Goal: Task Accomplishment & Management: Manage account settings

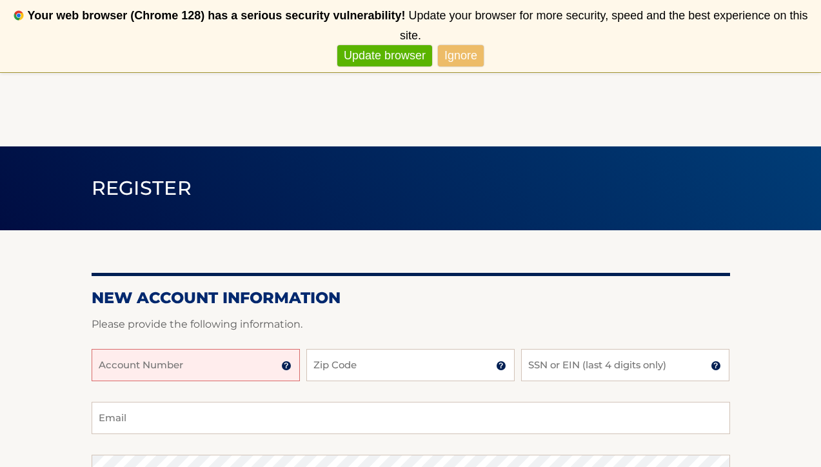
click at [165, 373] on input "Account Number" at bounding box center [196, 365] width 208 height 32
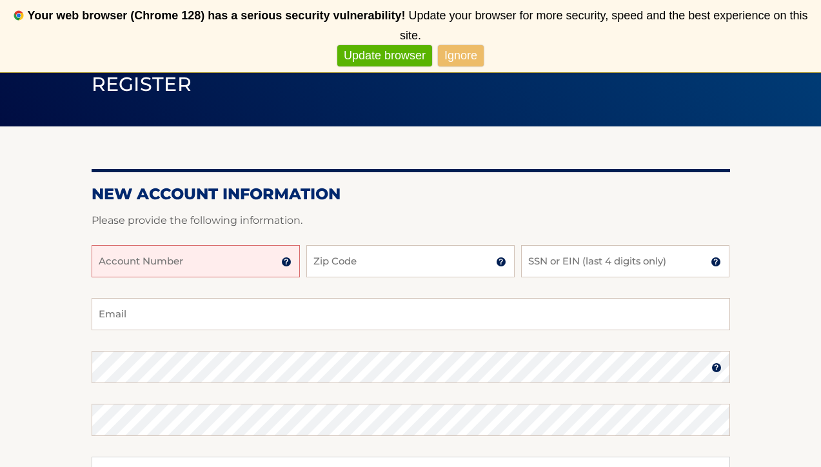
scroll to position [104, 0]
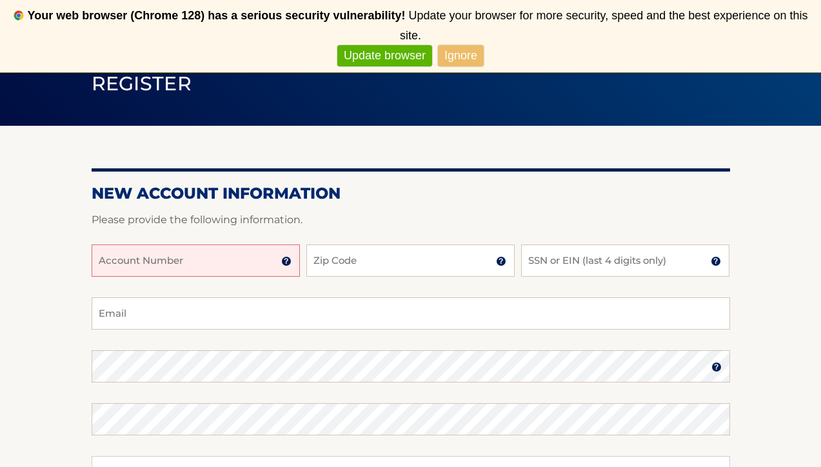
click at [470, 51] on link "Ignore" at bounding box center [461, 55] width 46 height 21
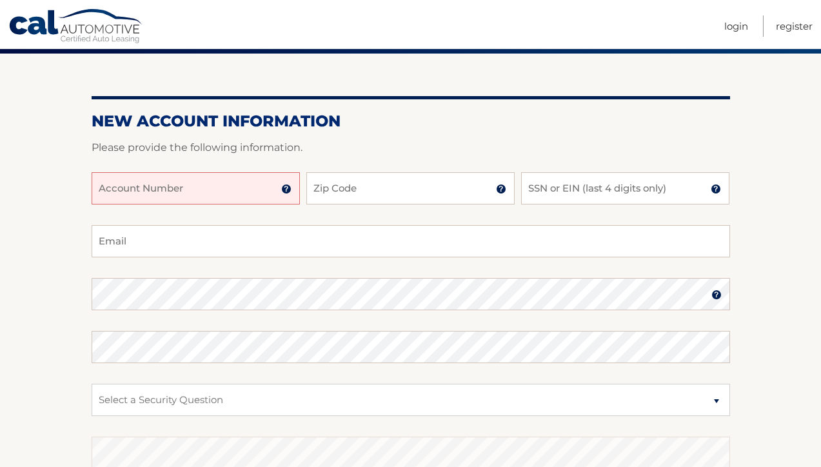
click at [181, 186] on input "Account Number" at bounding box center [196, 188] width 208 height 32
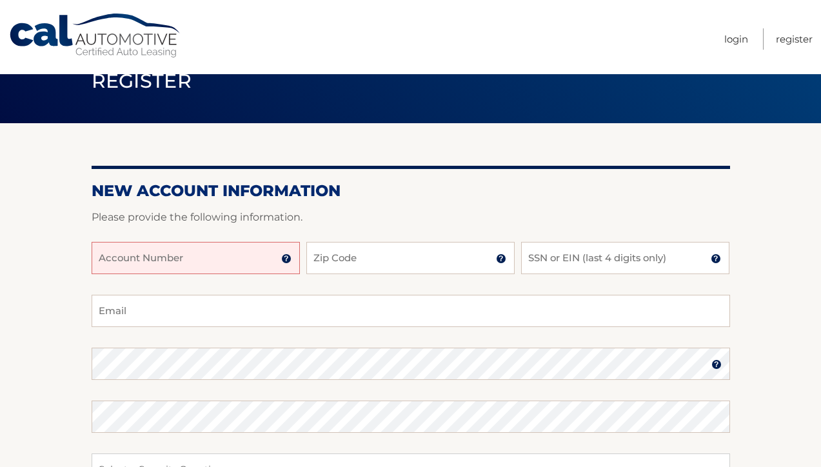
scroll to position [34, 0]
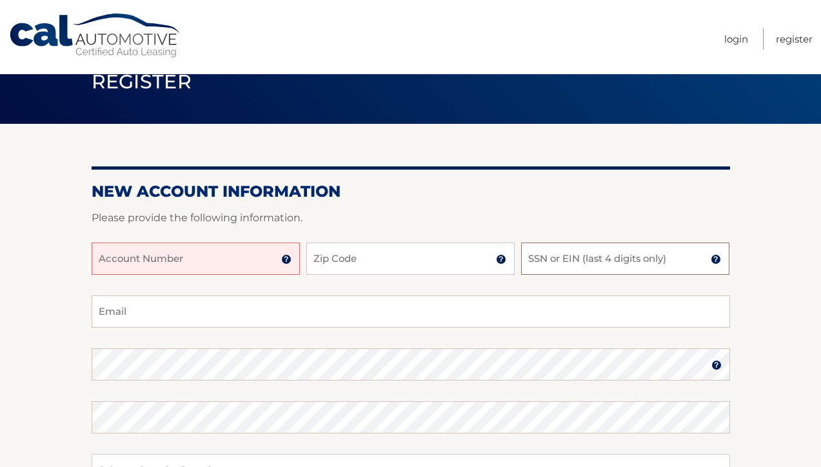
click at [565, 255] on input "SSN or EIN (last 4 digits only)" at bounding box center [625, 258] width 208 height 32
click at [568, 260] on input "SSN or EIN (last 4 digits only)" at bounding box center [625, 258] width 208 height 32
type input "1608"
click at [418, 253] on input "Zip Code" at bounding box center [410, 258] width 208 height 32
type input "11756"
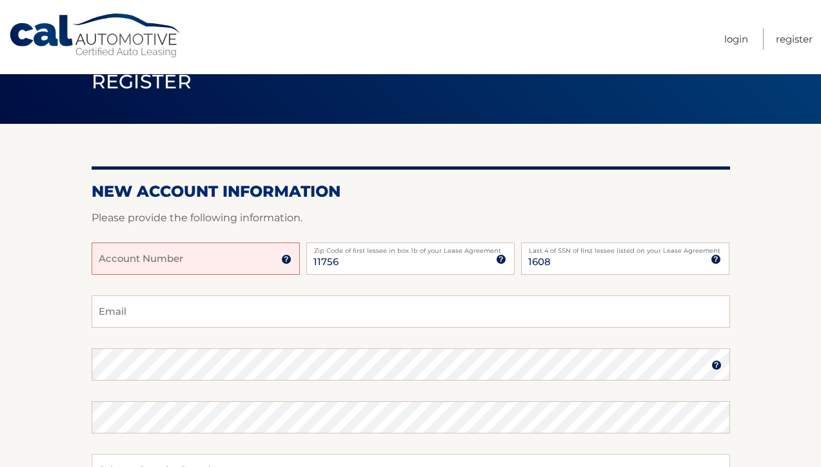
click at [160, 254] on input "Account Number" at bounding box center [196, 258] width 208 height 32
click at [286, 259] on img at bounding box center [286, 259] width 10 height 10
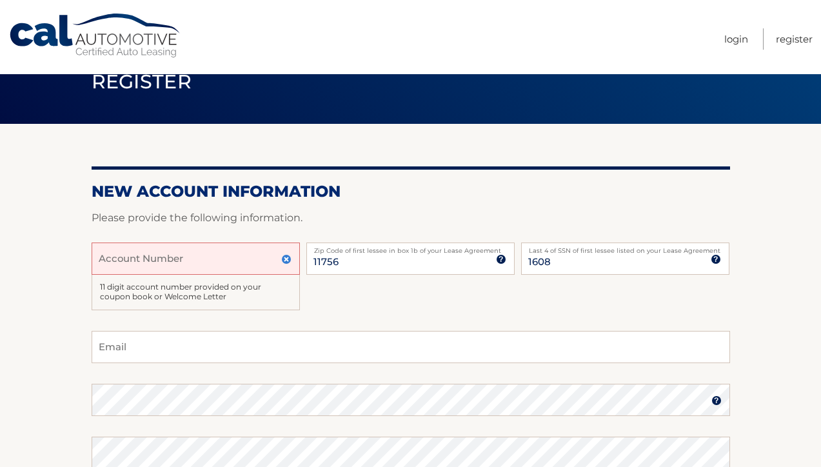
click at [176, 257] on input "Account Number" at bounding box center [196, 258] width 208 height 32
type input "44456028010"
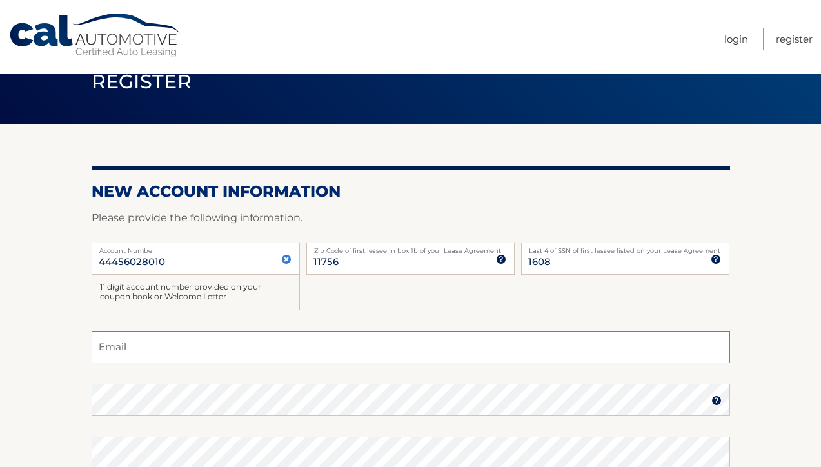
click at [141, 357] on input "Email" at bounding box center [411, 347] width 638 height 32
type input "nicholasframmosa@gmail.com"
click at [721, 401] on img at bounding box center [716, 400] width 10 height 10
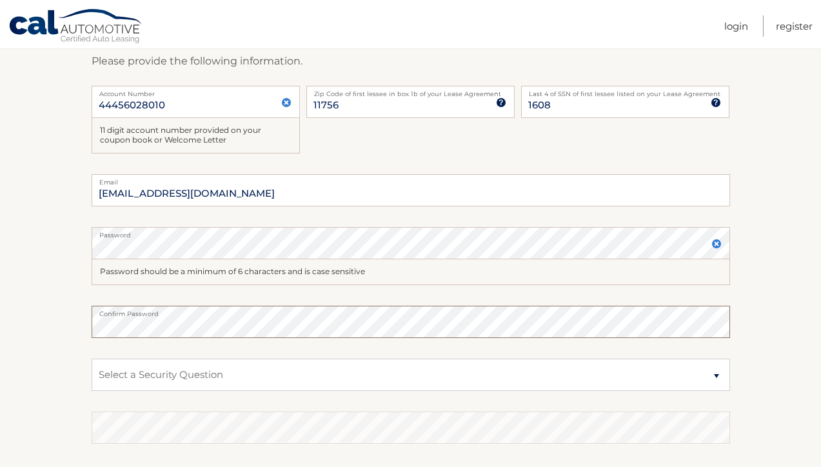
scroll to position [193, 0]
click at [485, 369] on select "Select a Security Question What was the name of your elementary school? What is…" at bounding box center [411, 372] width 638 height 32
select select "3"
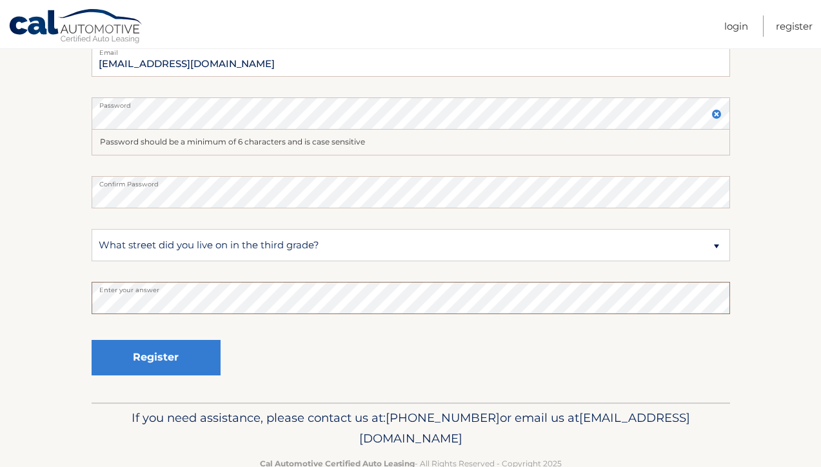
scroll to position [326, 0]
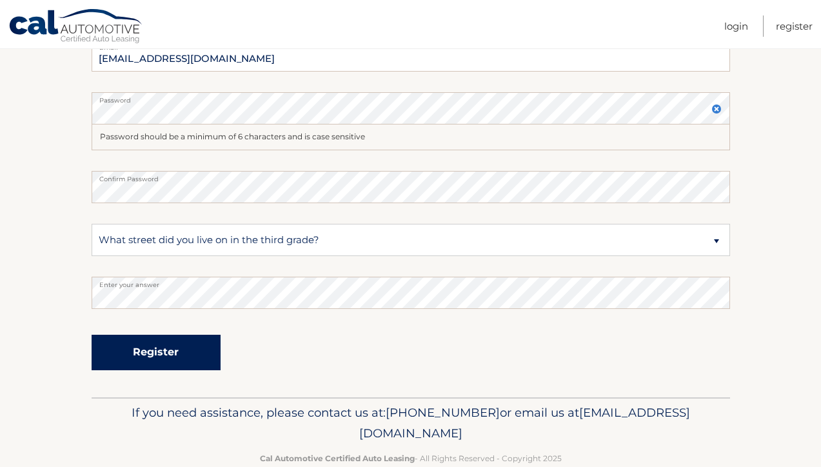
click at [171, 352] on button "Register" at bounding box center [156, 352] width 129 height 35
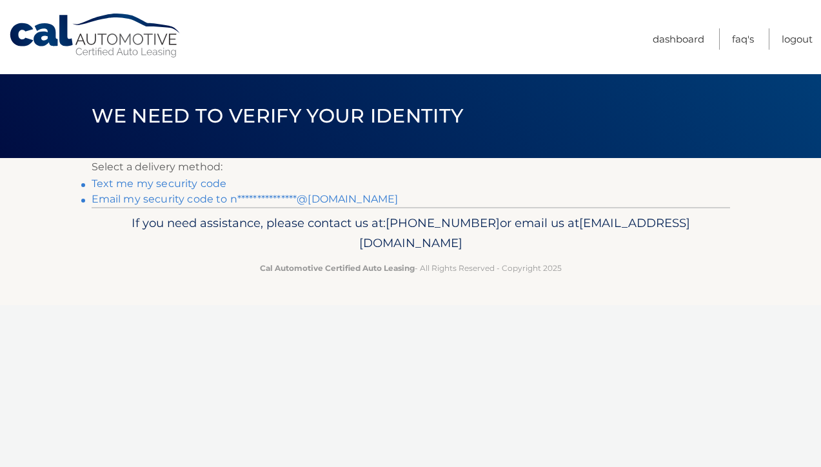
click at [190, 182] on link "Text me my security code" at bounding box center [159, 183] width 135 height 12
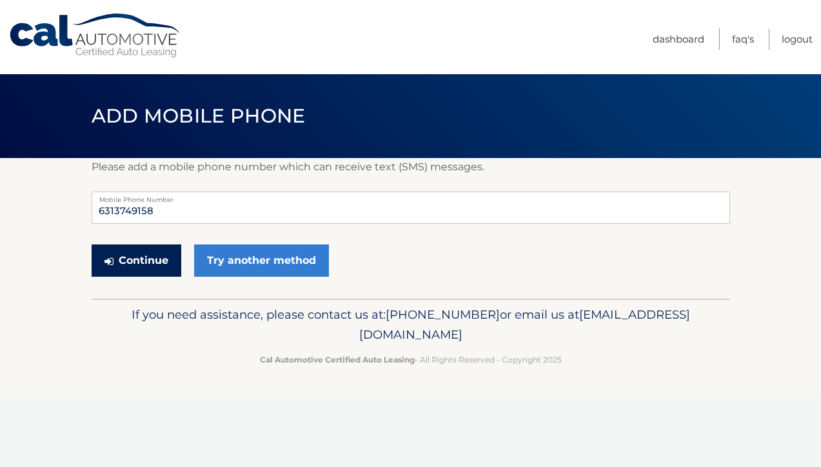
click at [151, 259] on button "Continue" at bounding box center [137, 260] width 90 height 32
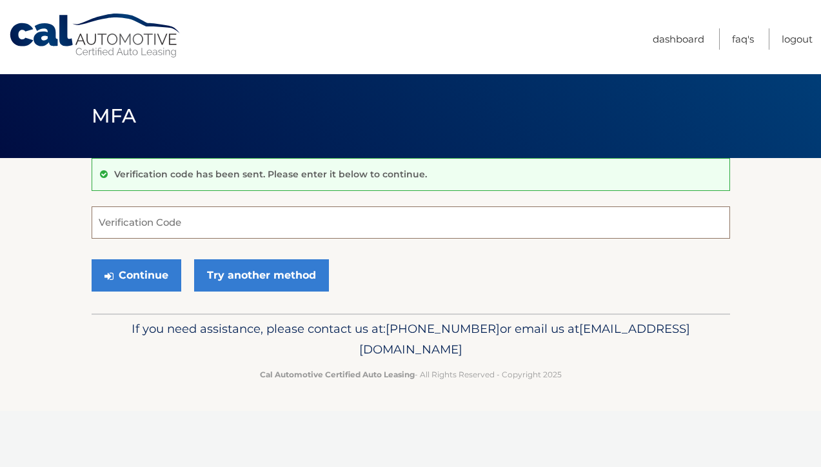
click at [163, 223] on input "Verification Code" at bounding box center [411, 222] width 638 height 32
type input "870363"
click at [153, 273] on button "Continue" at bounding box center [137, 275] width 90 height 32
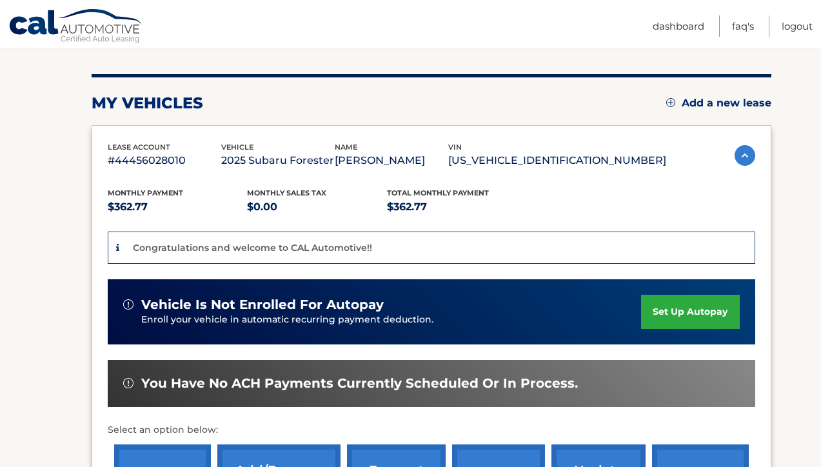
scroll to position [155, 0]
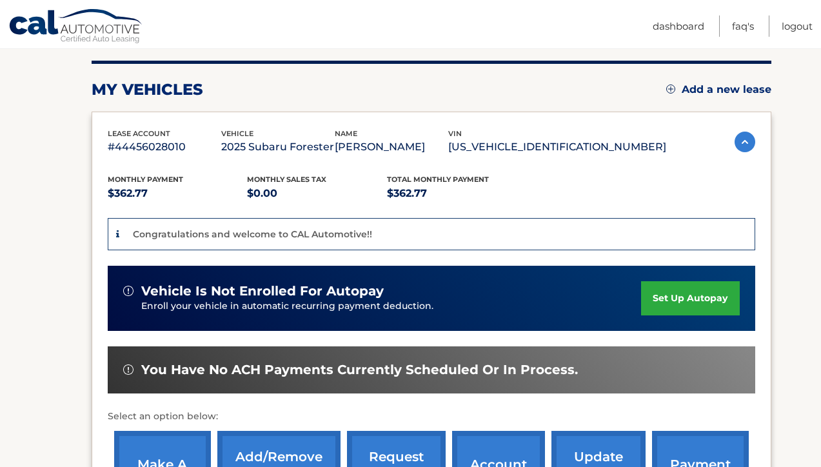
click at [661, 299] on link "set up autopay" at bounding box center [690, 298] width 98 height 34
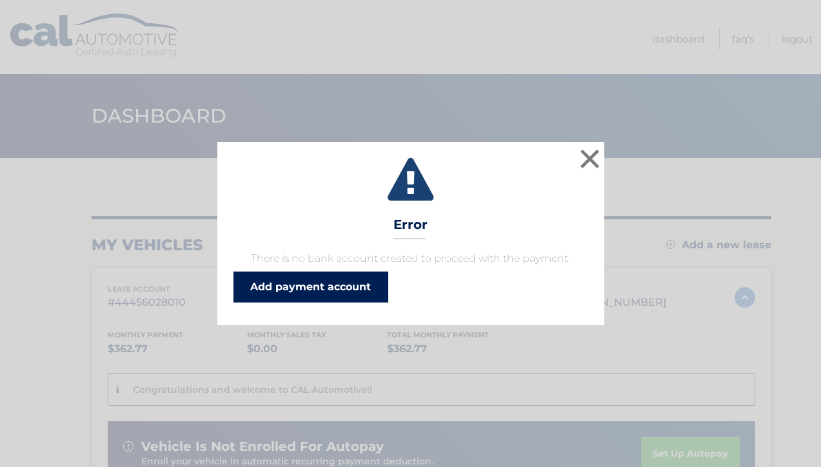
click at [331, 289] on link "Add payment account" at bounding box center [310, 286] width 155 height 31
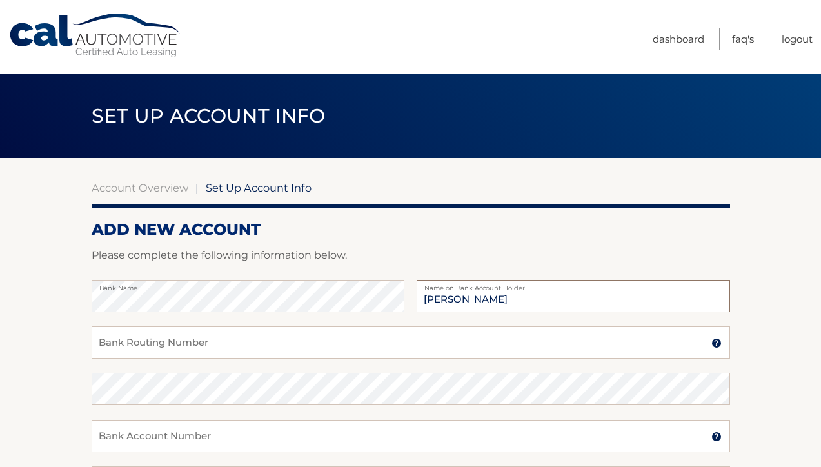
type input "Nicholas Frammosa"
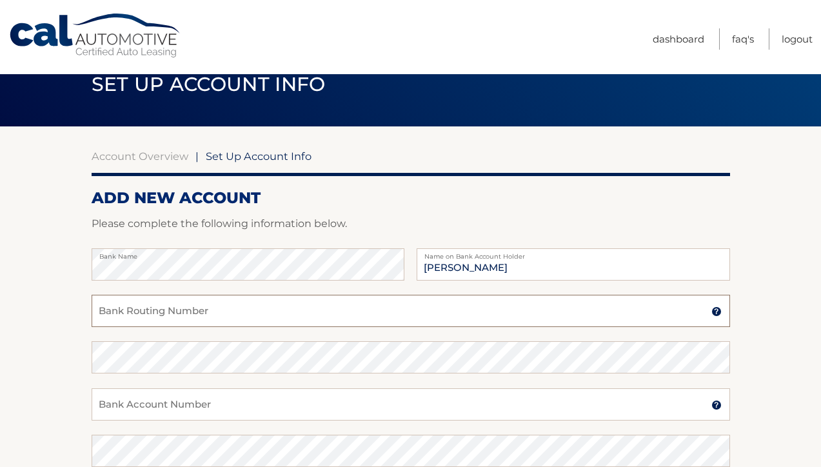
click at [146, 302] on input "Bank Routing Number" at bounding box center [411, 311] width 638 height 32
type input "021000021"
click at [121, 411] on input "Bank Account Number" at bounding box center [411, 404] width 638 height 32
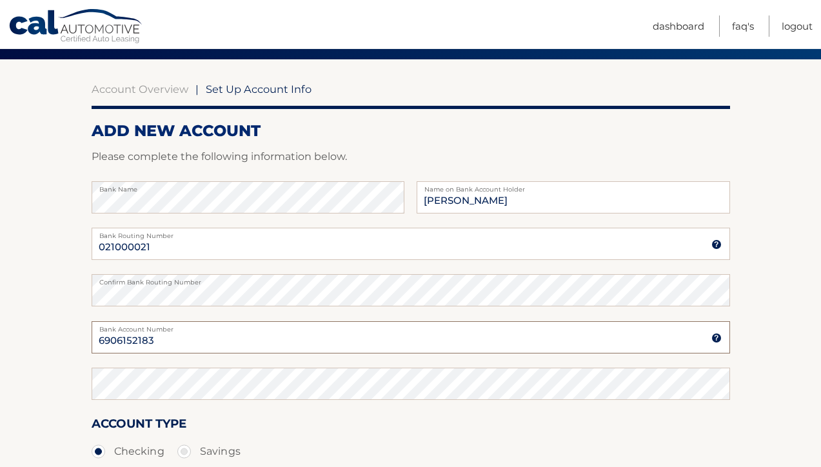
scroll to position [108, 0]
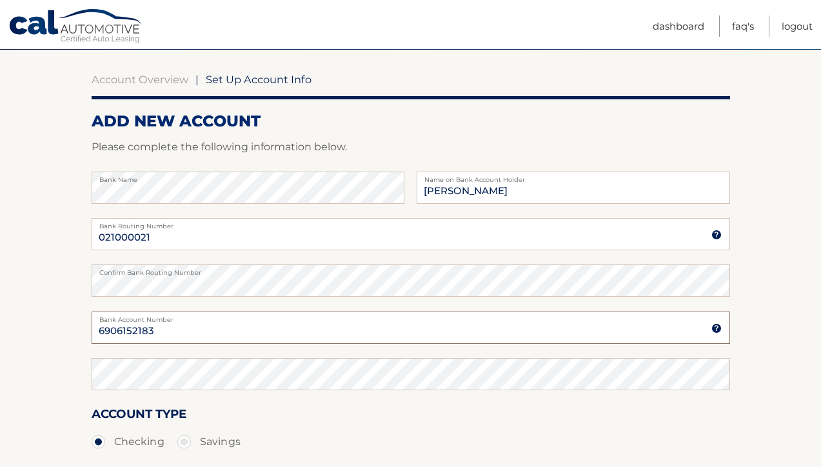
type input "6906152183"
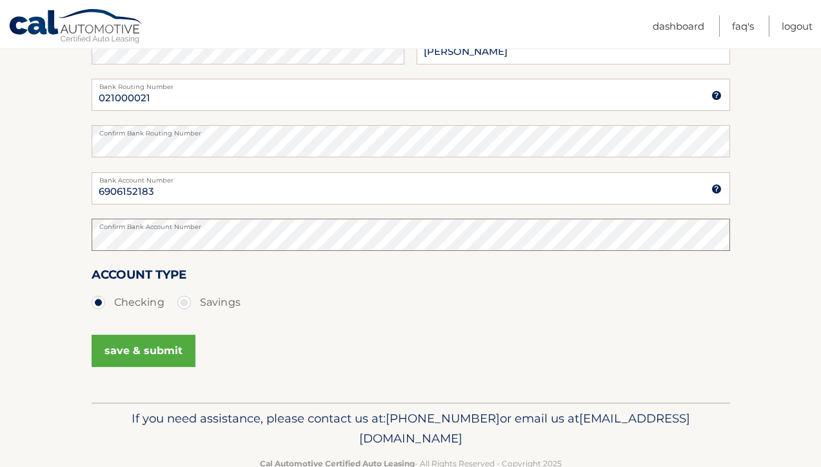
scroll to position [271, 0]
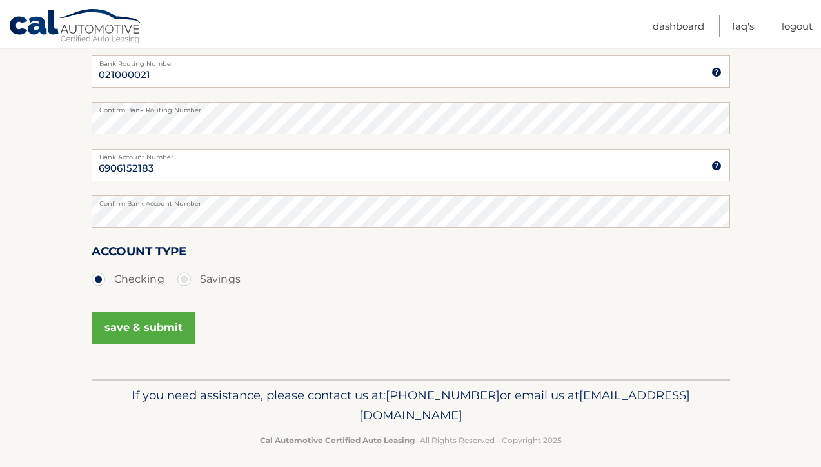
click at [142, 326] on button "save & submit" at bounding box center [144, 327] width 104 height 32
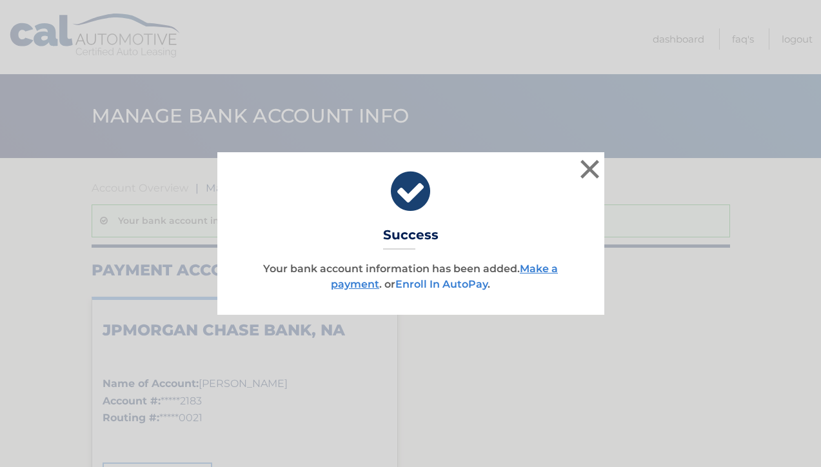
click at [431, 284] on link "Enroll In AutoPay" at bounding box center [441, 284] width 92 height 12
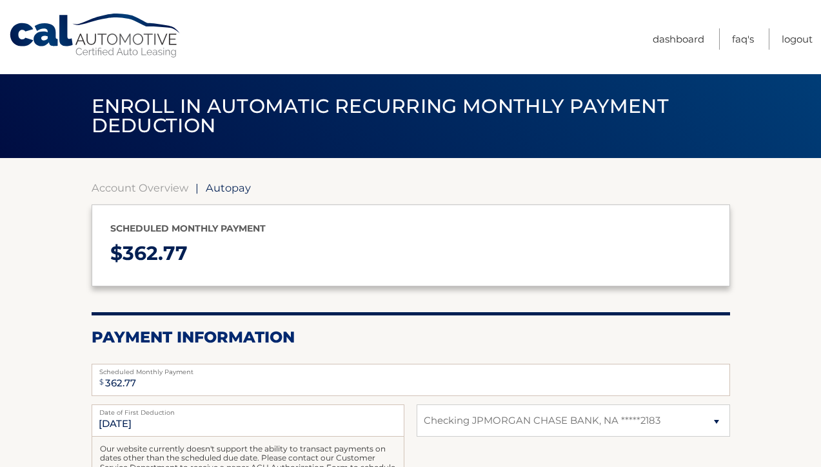
select select "ODI5NzJkZGQtYjJjNi00YjY4LTlmMTYtODMwZDQ2ODE0OTFh"
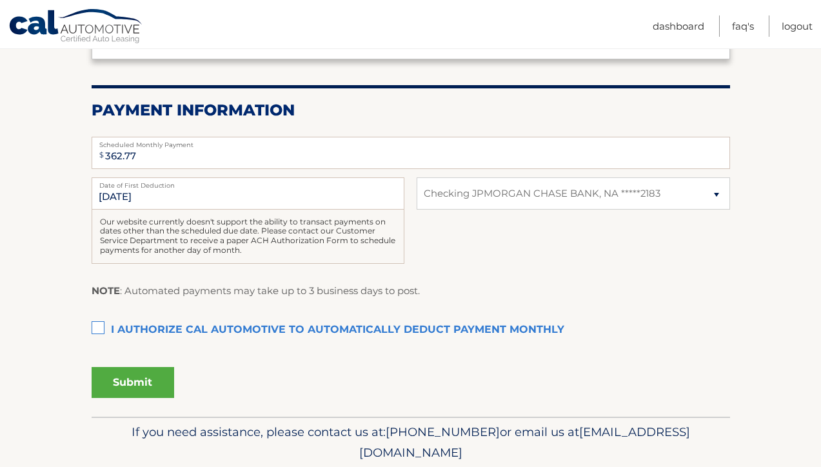
scroll to position [229, 0]
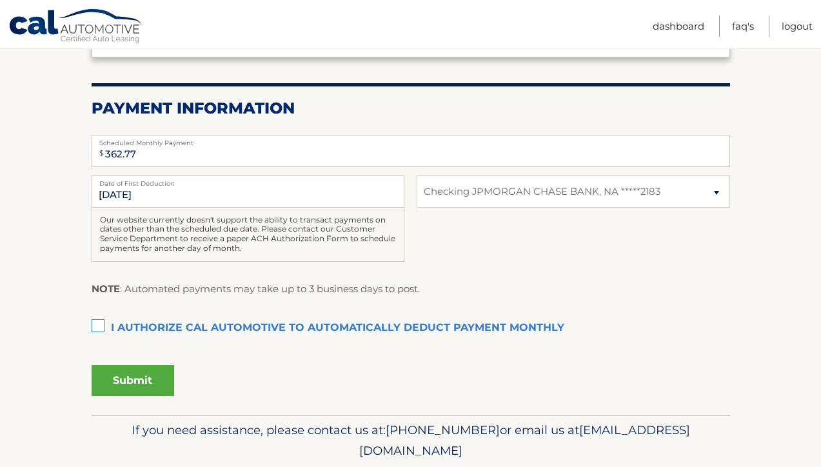
click at [98, 324] on label "I authorize cal automotive to automatically deduct payment monthly This checkbo…" at bounding box center [411, 328] width 638 height 26
click at [0, 0] on input "I authorize cal automotive to automatically deduct payment monthly This checkbo…" at bounding box center [0, 0] width 0 height 0
click at [155, 197] on input "10/16/2025" at bounding box center [248, 191] width 313 height 32
click at [155, 190] on input "10/16/2025" at bounding box center [248, 191] width 313 height 32
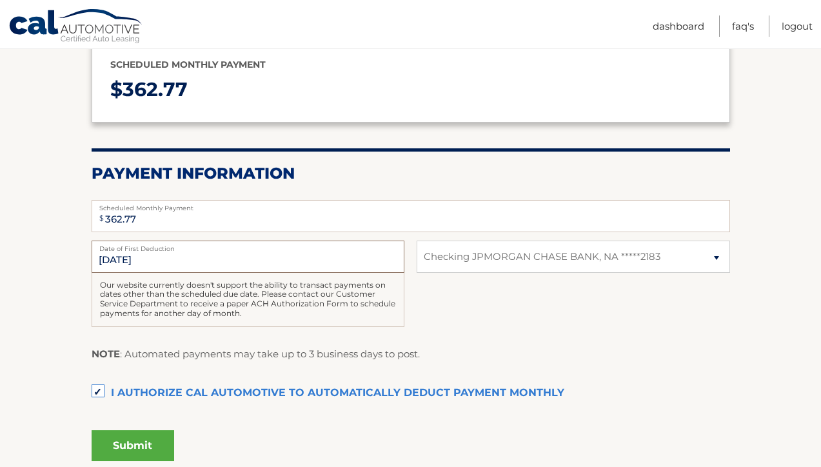
scroll to position [171, 0]
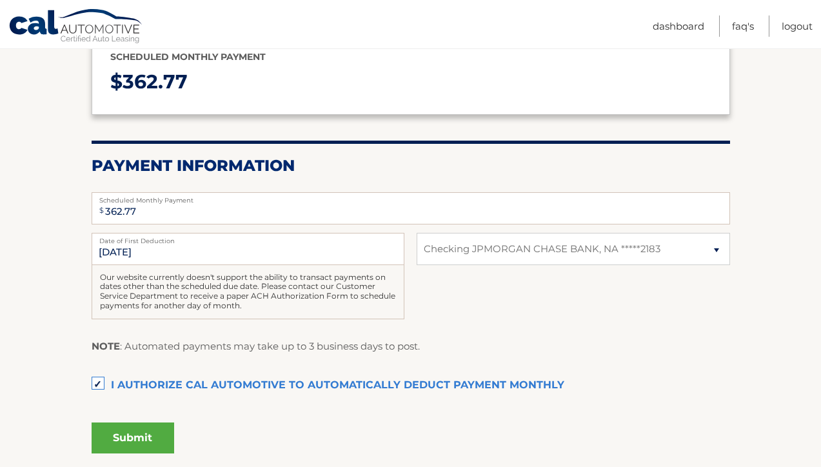
click at [139, 434] on button "Submit" at bounding box center [133, 437] width 83 height 31
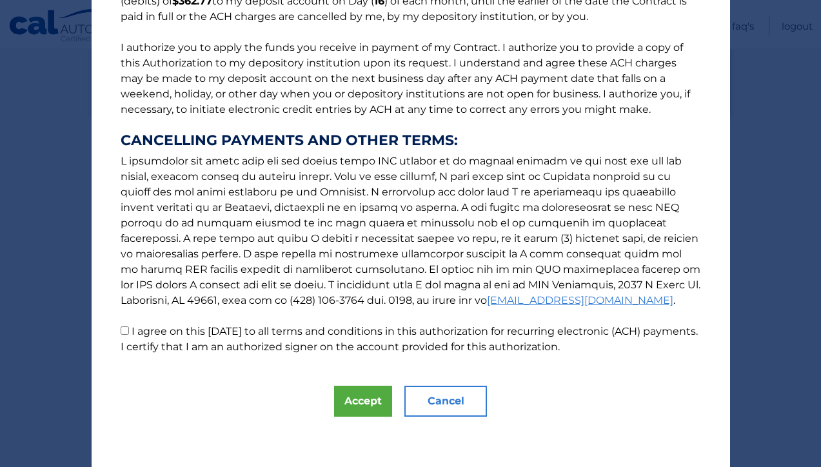
scroll to position [142, 0]
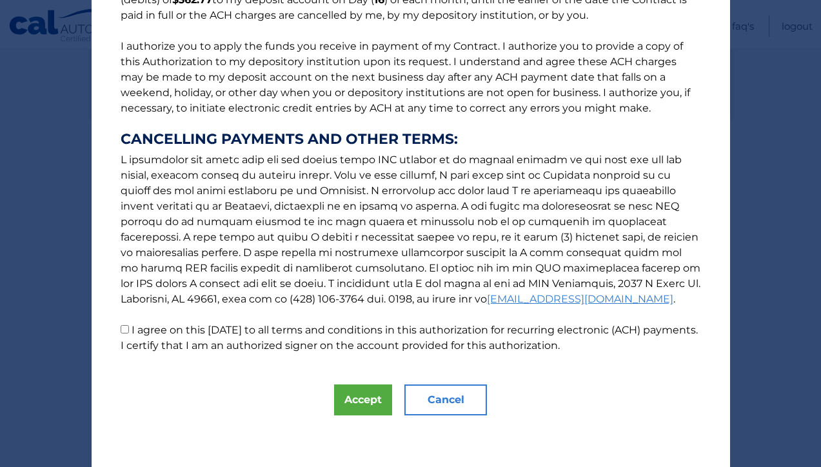
click at [122, 331] on input "I agree on this 10/12/2025 to all terms and conditions in this authorization fo…" at bounding box center [125, 329] width 8 height 8
checkbox input "true"
click at [360, 400] on button "Accept" at bounding box center [363, 399] width 58 height 31
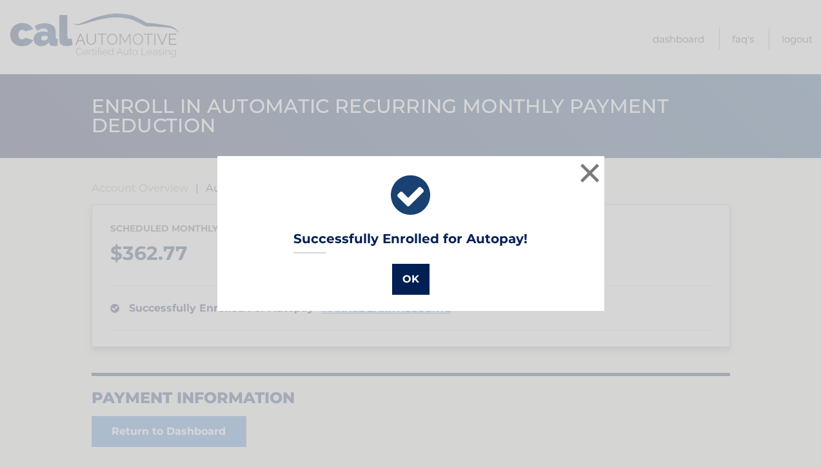
click at [411, 280] on button "OK" at bounding box center [410, 279] width 37 height 31
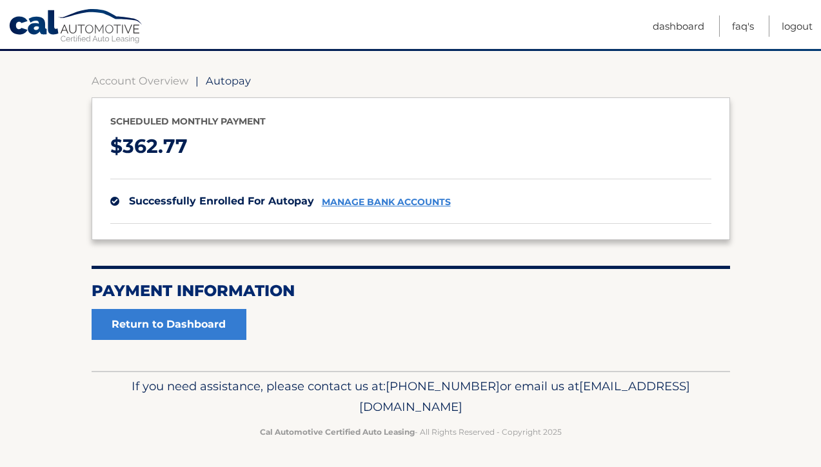
scroll to position [108, 0]
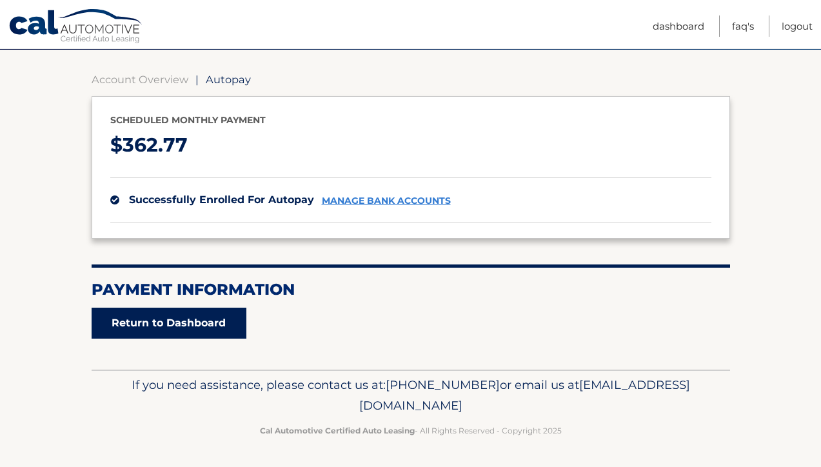
click at [219, 317] on link "Return to Dashboard" at bounding box center [169, 323] width 155 height 31
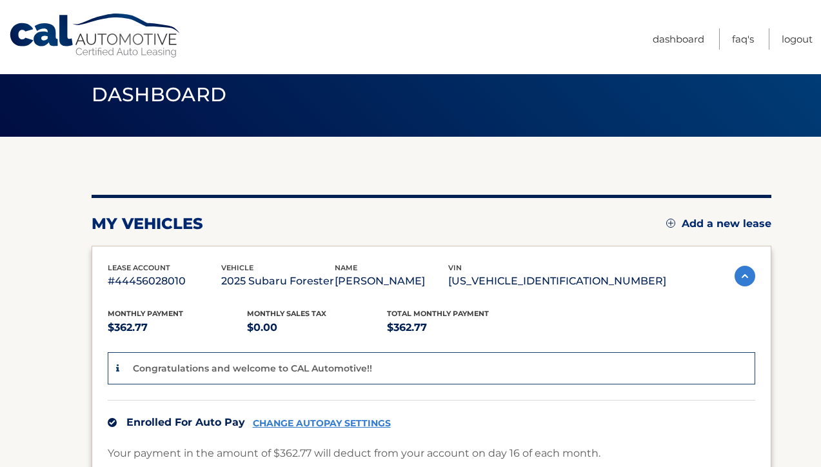
scroll to position [19, 0]
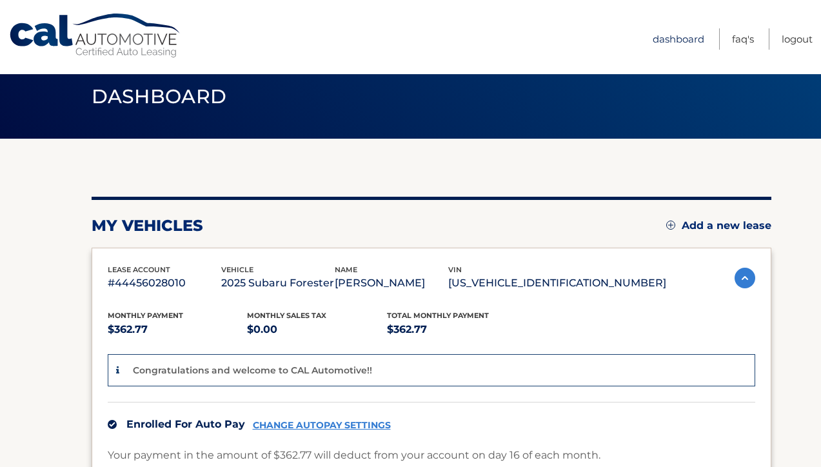
click at [677, 36] on link "Dashboard" at bounding box center [678, 38] width 52 height 21
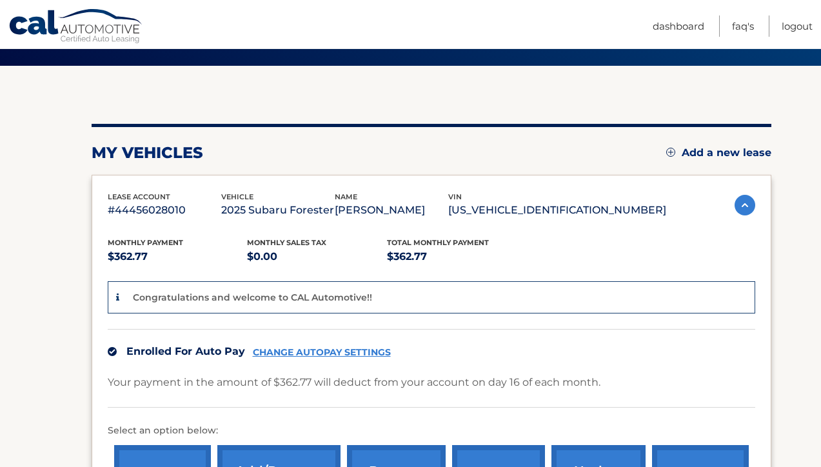
scroll to position [86, 0]
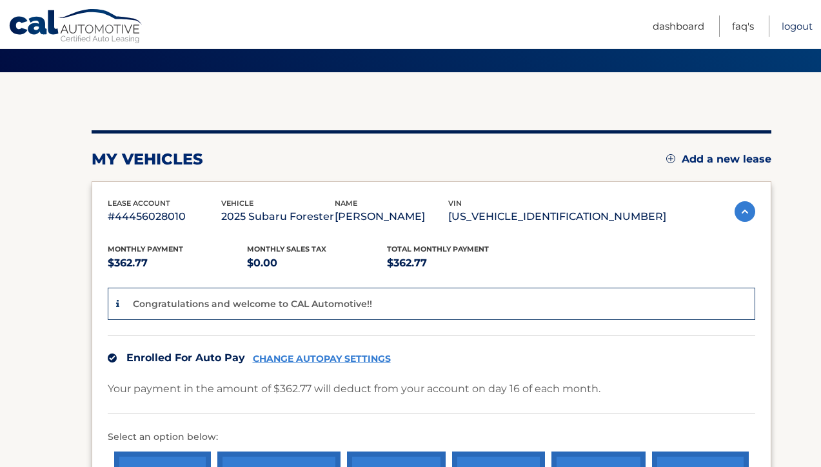
click at [797, 26] on link "Logout" at bounding box center [796, 25] width 31 height 21
